Goal: Transaction & Acquisition: Purchase product/service

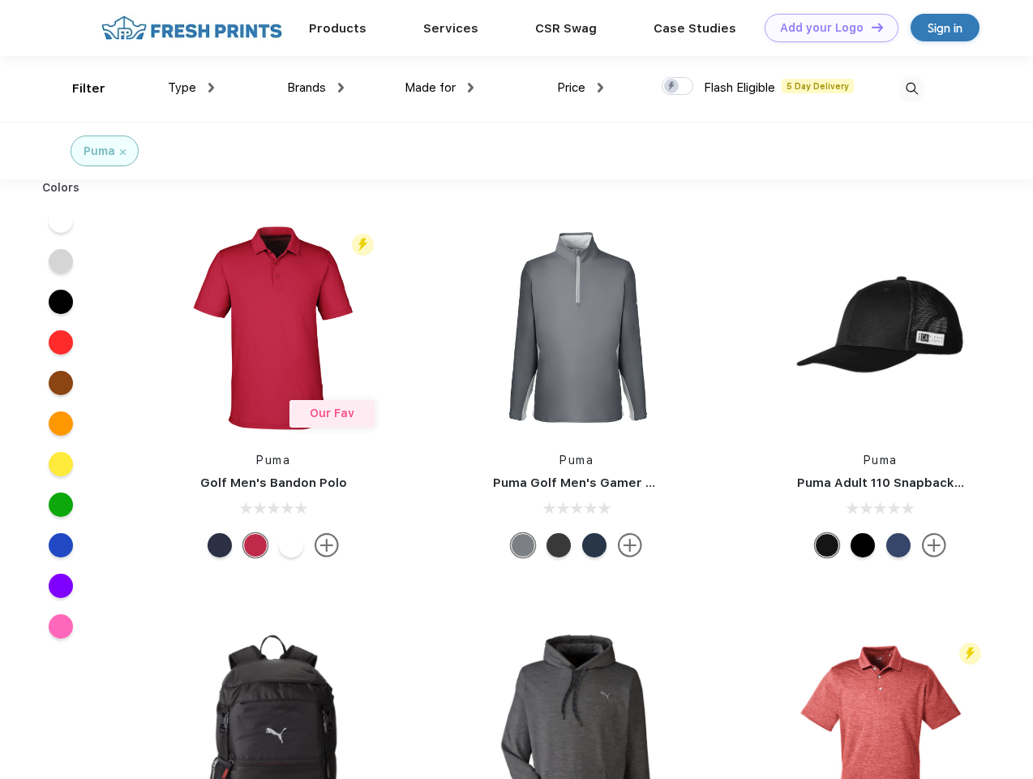
click at [826, 28] on link "Add your Logo Design Tool" at bounding box center [832, 28] width 134 height 28
click at [0, 0] on div "Design Tool" at bounding box center [0, 0] width 0 height 0
click at [870, 27] on link "Add your Logo Design Tool" at bounding box center [832, 28] width 134 height 28
click at [78, 88] on div "Filter" at bounding box center [88, 88] width 33 height 19
click at [191, 88] on span "Type" at bounding box center [182, 87] width 28 height 15
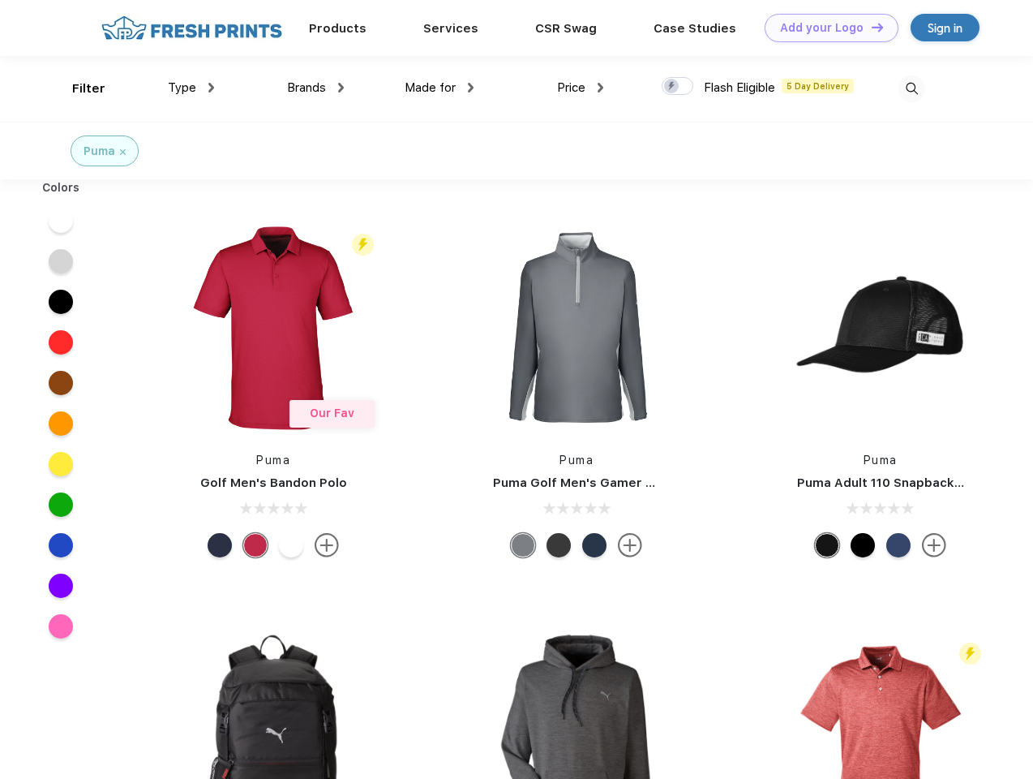
click at [316, 88] on span "Brands" at bounding box center [306, 87] width 39 height 15
click at [440, 88] on span "Made for" at bounding box center [430, 87] width 51 height 15
click at [581, 88] on span "Price" at bounding box center [571, 87] width 28 height 15
click at [678, 87] on div at bounding box center [678, 86] width 32 height 18
click at [672, 87] on input "checkbox" at bounding box center [667, 81] width 11 height 11
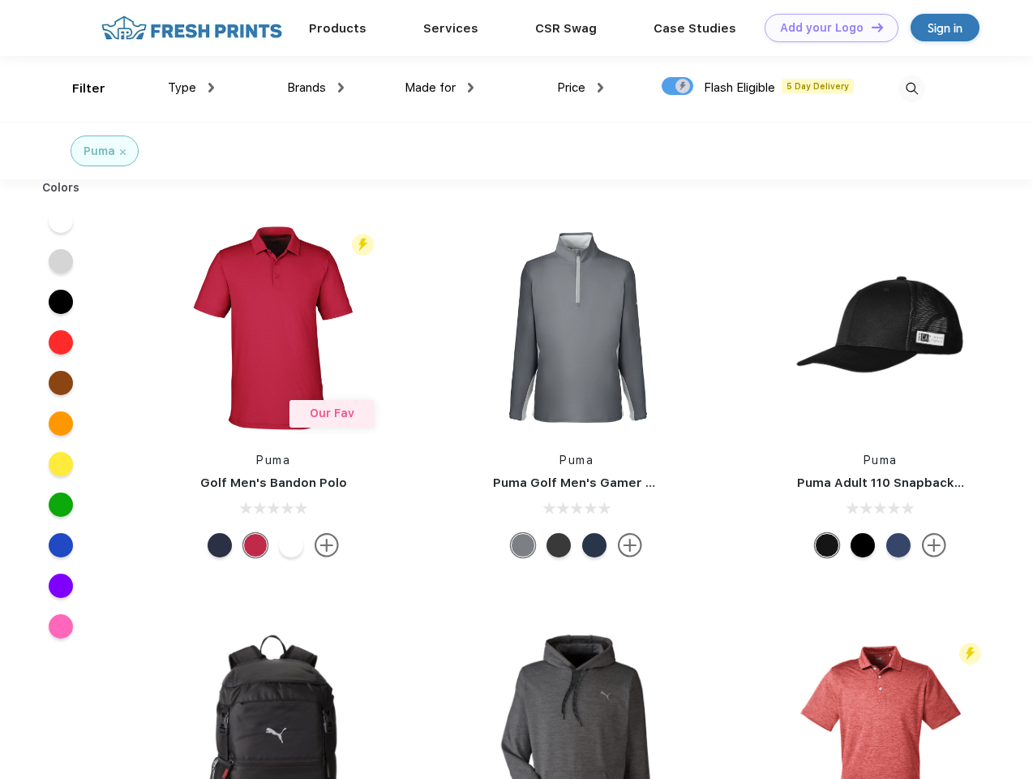
click at [912, 88] on img at bounding box center [912, 88] width 27 height 27
